Goal: Information Seeking & Learning: Learn about a topic

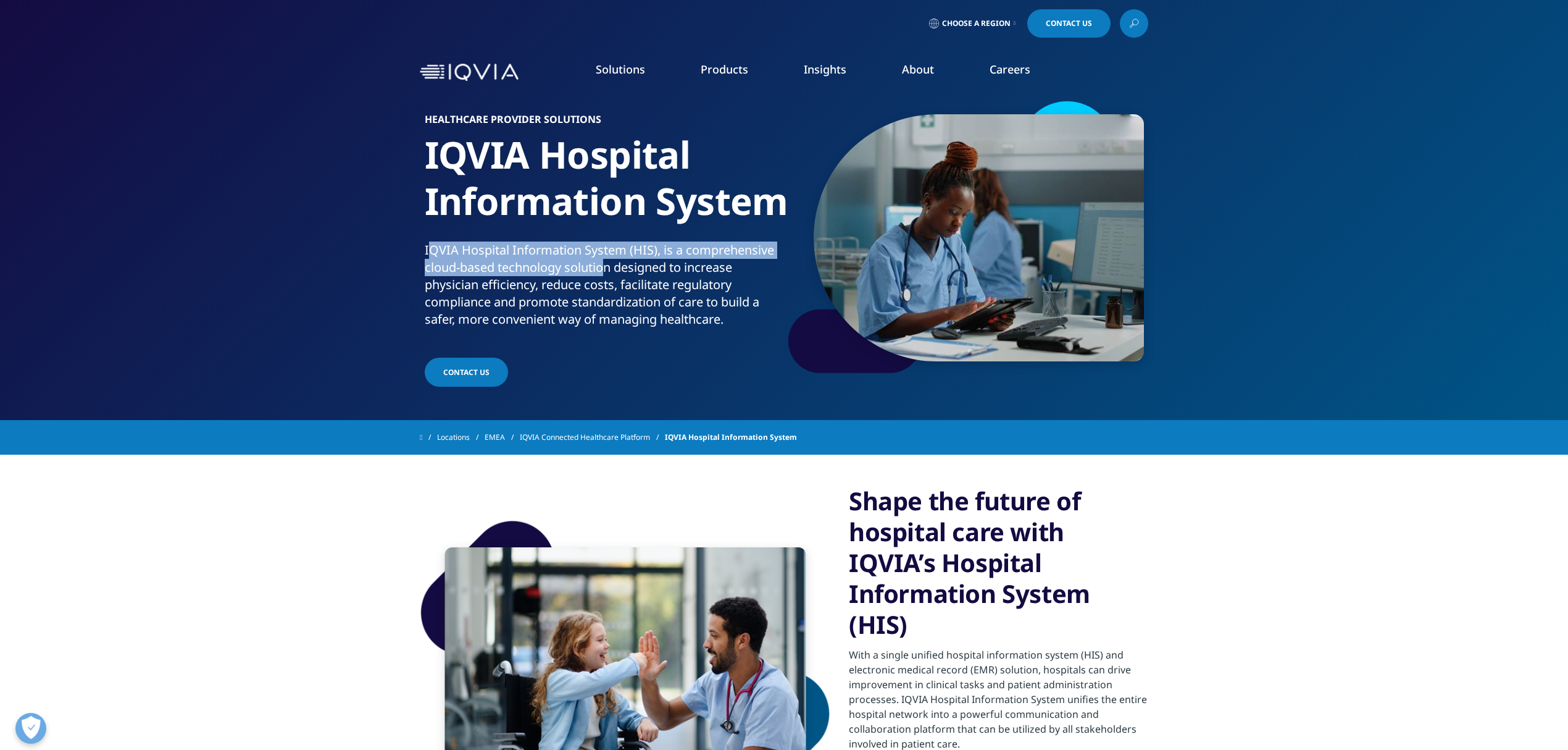
click at [731, 324] on div "HEALTHCARE PROVIDER SOLUTIONS IQVIA Hospital Information System IQVIA Hospital …" at bounding box center [783, 244] width 728 height 291
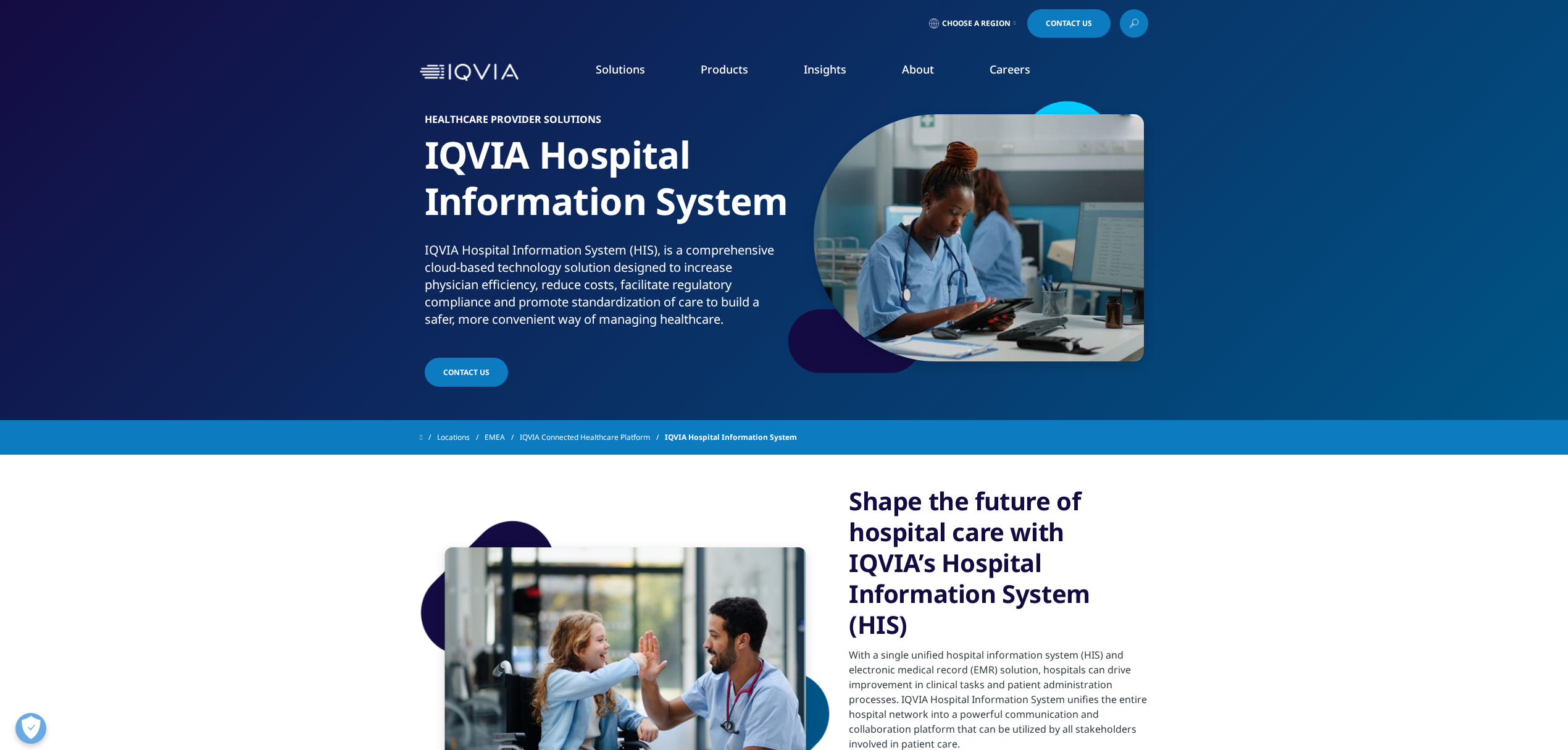
click at [318, 528] on section "Shape the future of hospital care with IQVIA’s Hospital Information System (HIS…" at bounding box center [784, 662] width 1568 height 416
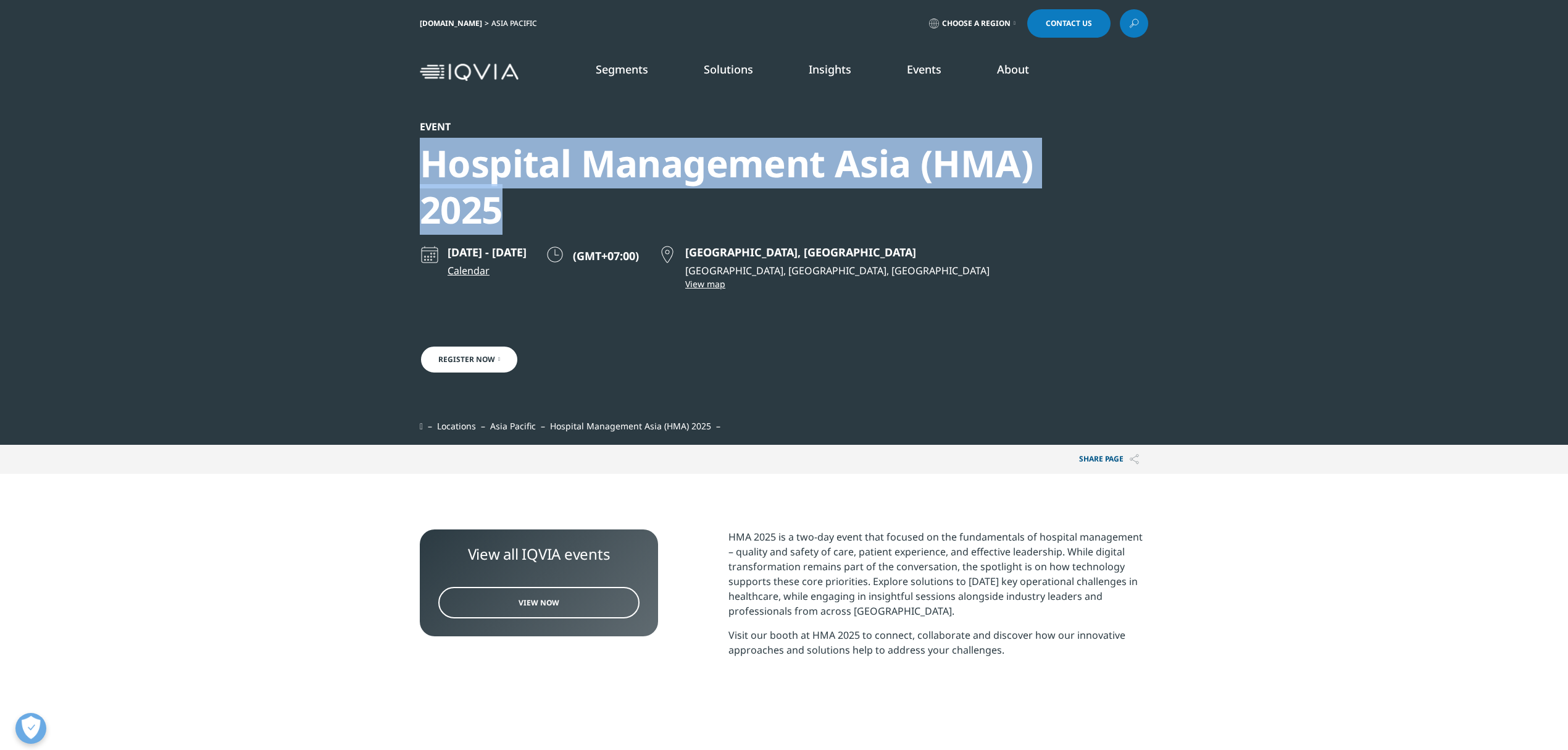
scroll to position [168, 728]
